Goal: Communication & Community: Answer question/provide support

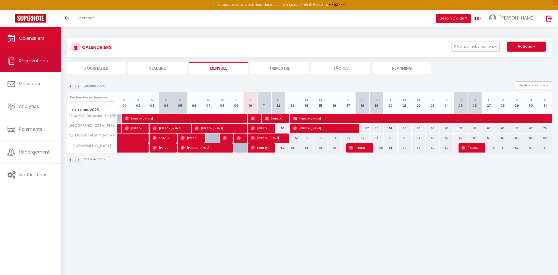
click at [38, 56] on link "Réservations" at bounding box center [30, 61] width 61 height 23
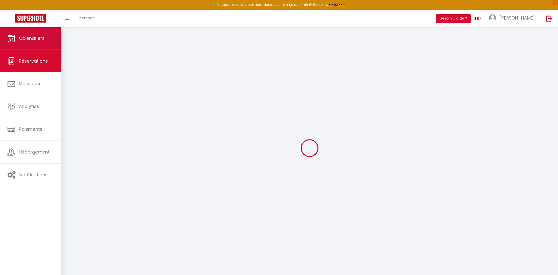
click at [38, 42] on link "Calendriers" at bounding box center [30, 38] width 61 height 23
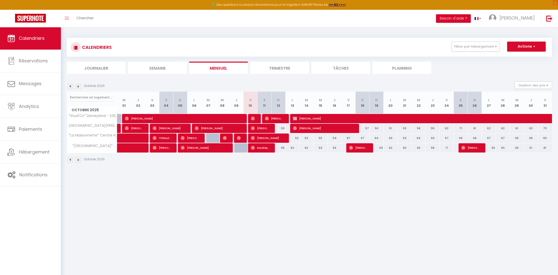
click at [255, 117] on span "[PERSON_NAME]" at bounding box center [253, 119] width 5 height 10
select select "OK"
select select "0"
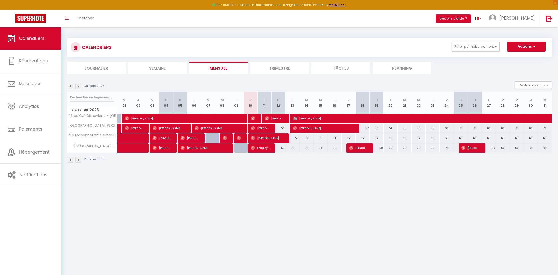
select select "1"
select select
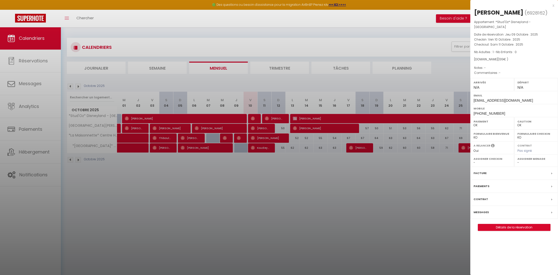
click at [255, 117] on div at bounding box center [279, 137] width 558 height 275
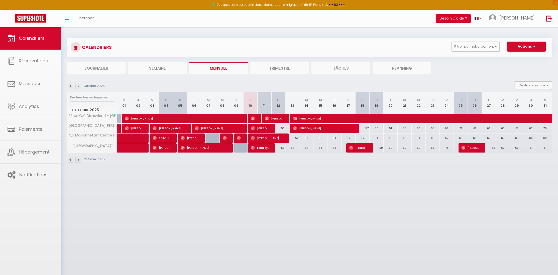
click at [270, 116] on span "[PERSON_NAME]" at bounding box center [274, 119] width 19 height 10
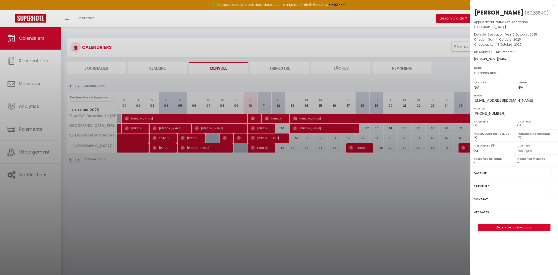
click at [480, 206] on div "Messages" at bounding box center [514, 212] width 88 height 13
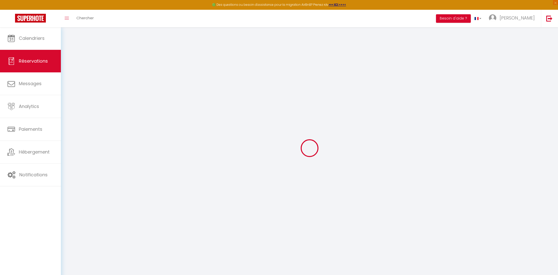
select select
checkbox input "false"
select select
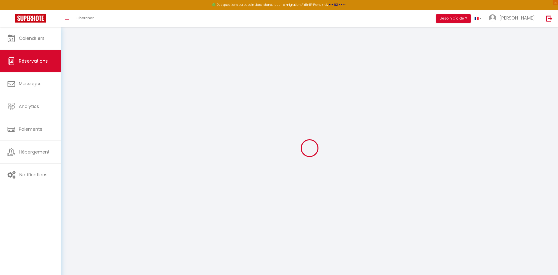
select select
checkbox input "false"
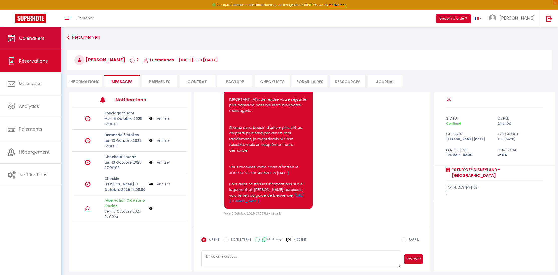
click at [33, 43] on link "Calendriers" at bounding box center [30, 38] width 61 height 23
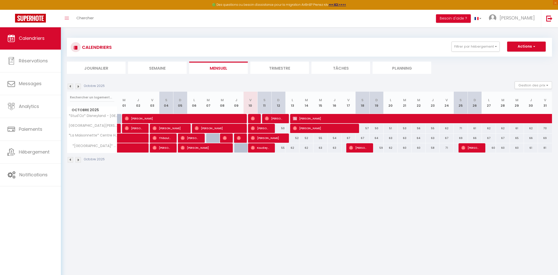
click at [252, 116] on img at bounding box center [253, 118] width 4 height 4
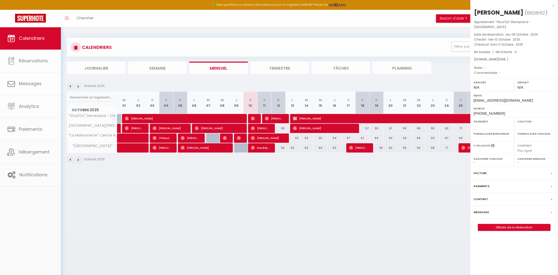
select select "OK"
select select "0"
select select "1"
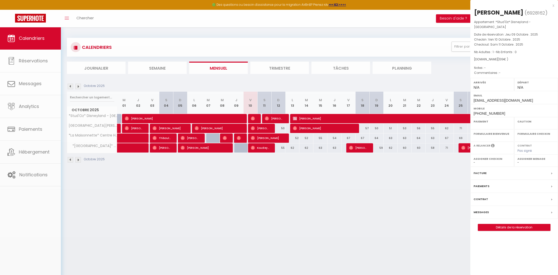
select select
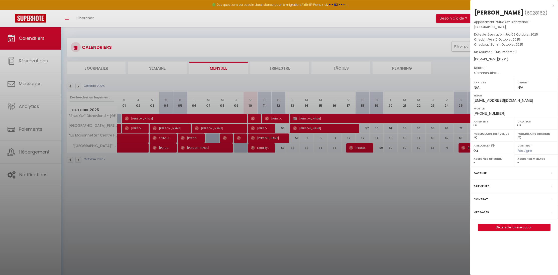
click at [255, 118] on div at bounding box center [279, 137] width 558 height 275
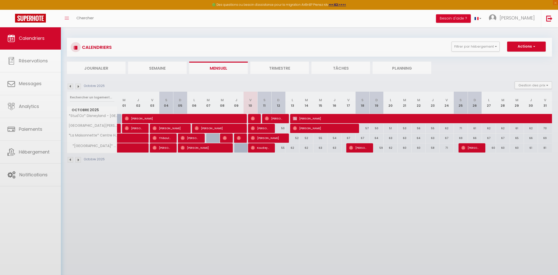
click at [276, 116] on div at bounding box center [279, 137] width 558 height 275
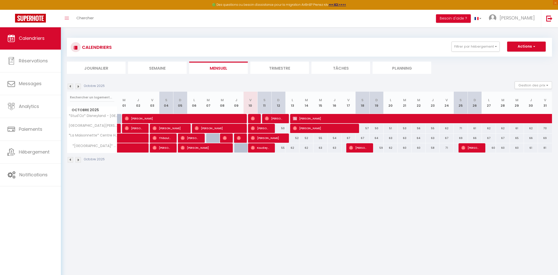
click at [276, 119] on span "[PERSON_NAME]" at bounding box center [274, 119] width 19 height 10
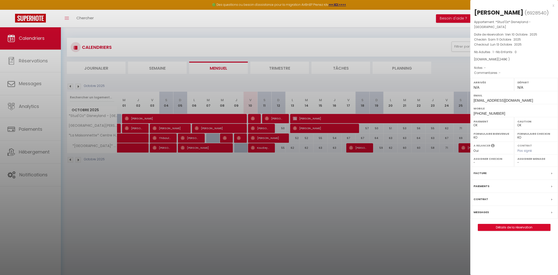
click at [483, 210] on label "Messages" at bounding box center [480, 212] width 15 height 5
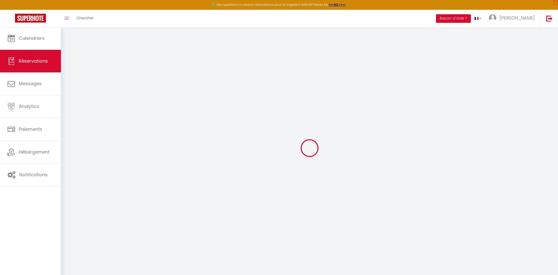
select select
checkbox input "false"
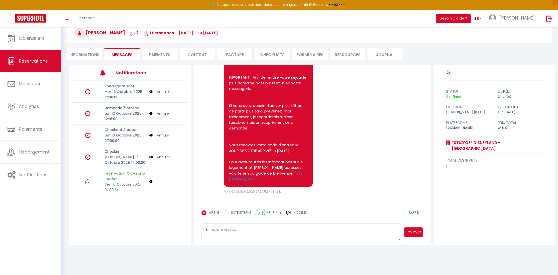
scroll to position [72, 0]
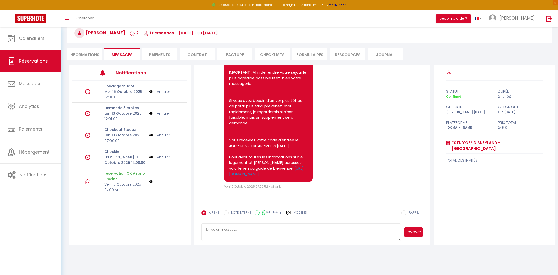
click at [265, 232] on textarea at bounding box center [300, 232] width 199 height 18
type textarea "Bonjour [PERSON_NAME], concernant les horaires, ça ira pour vous ?"
click at [418, 233] on button "Envoyer" at bounding box center [413, 232] width 19 height 10
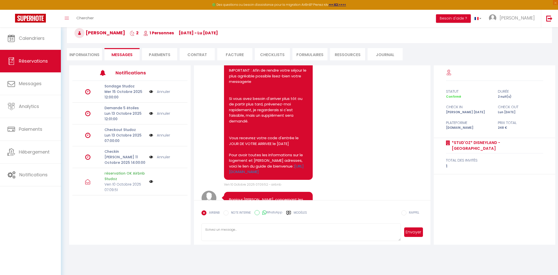
click at [410, 18] on div "Toggle menubar Chercher BUTTON Besoin d'aide ? Vincent Paramètres Équipe" at bounding box center [295, 19] width 518 height 18
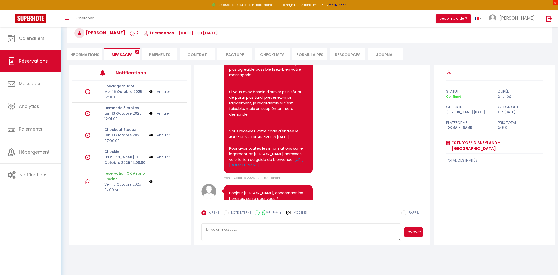
scroll to position [133, 0]
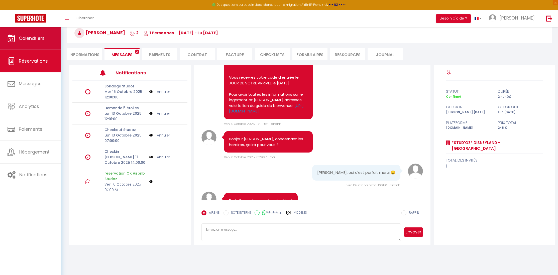
click at [48, 35] on link "Calendriers" at bounding box center [30, 38] width 61 height 23
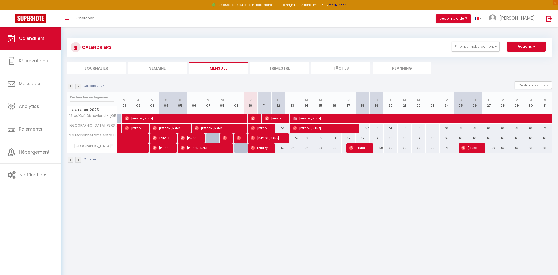
click at [78, 85] on img at bounding box center [78, 87] width 6 height 6
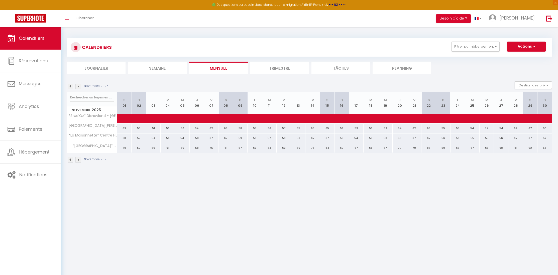
click at [78, 85] on img at bounding box center [78, 87] width 6 height 6
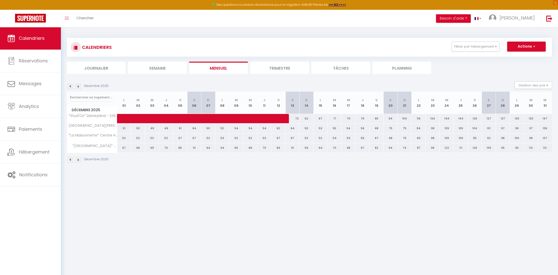
click at [72, 86] on img at bounding box center [71, 87] width 6 height 6
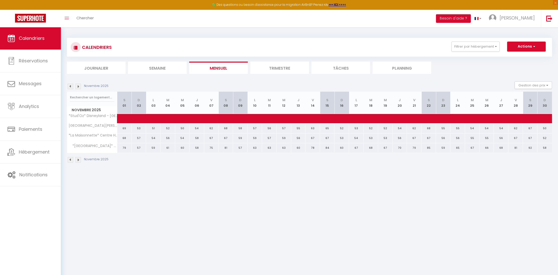
click at [72, 86] on img at bounding box center [71, 87] width 6 height 6
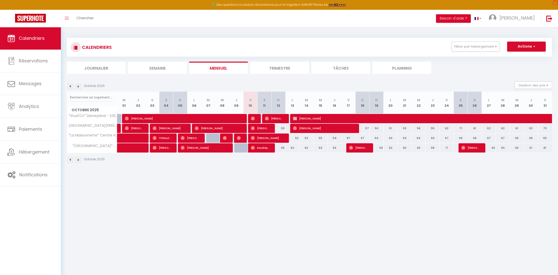
click at [269, 163] on div "Octobre 2025" at bounding box center [309, 160] width 485 height 15
click at [234, 175] on body "🟢 Des questions ou besoin d'assistance pour la migration AirBnB? Prenez rdv >>>…" at bounding box center [279, 164] width 558 height 275
click at [242, 138] on div at bounding box center [241, 139] width 14 height 10
click at [239, 139] on img at bounding box center [239, 138] width 4 height 4
select select "OK"
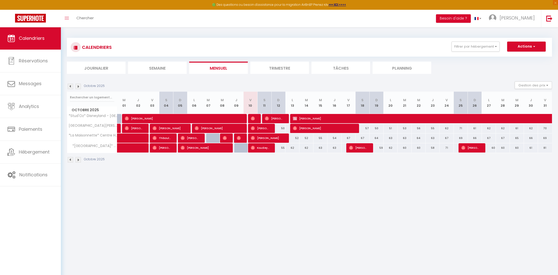
select select "OK"
select select "0"
select select "1"
select select
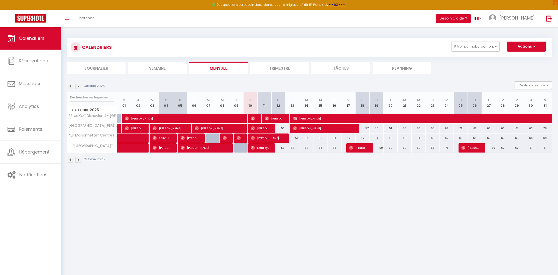
select select
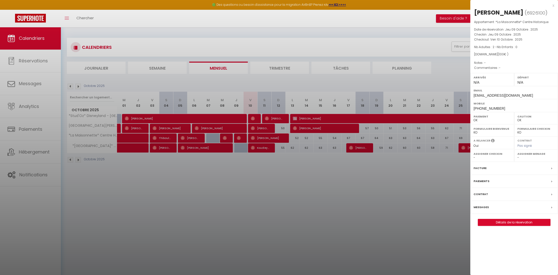
click at [488, 206] on div "Messages" at bounding box center [514, 207] width 88 height 13
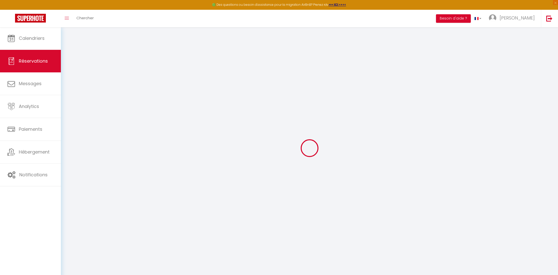
select select
checkbox input "false"
select select
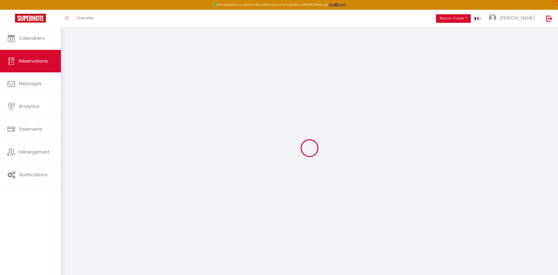
select select
checkbox input "false"
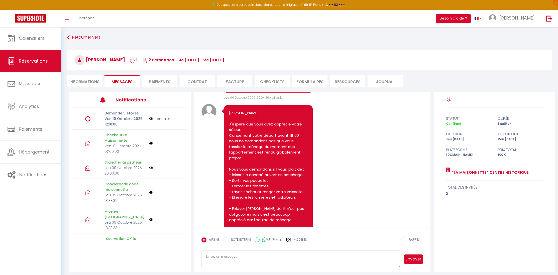
scroll to position [662, 0]
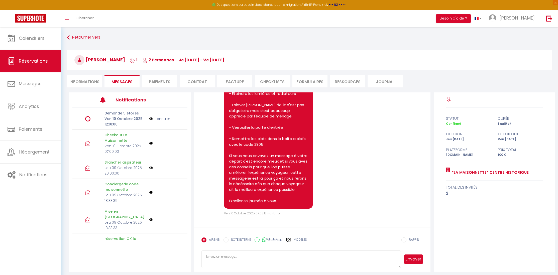
click at [258, 253] on textarea at bounding box center [300, 260] width 199 height 18
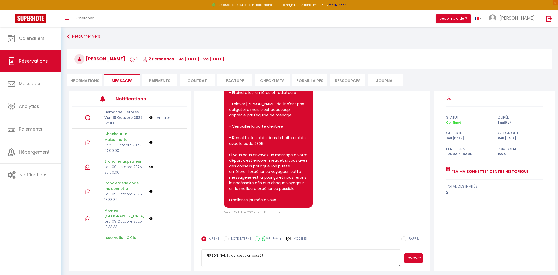
type textarea "[PERSON_NAME], tout s'est bien passé ?"
click at [415, 256] on button "Envoyer" at bounding box center [413, 259] width 19 height 10
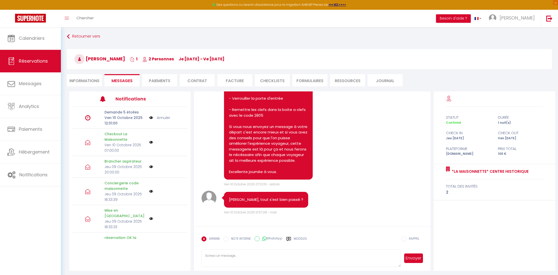
scroll to position [27, 0]
